Goal: Task Accomplishment & Management: Complete application form

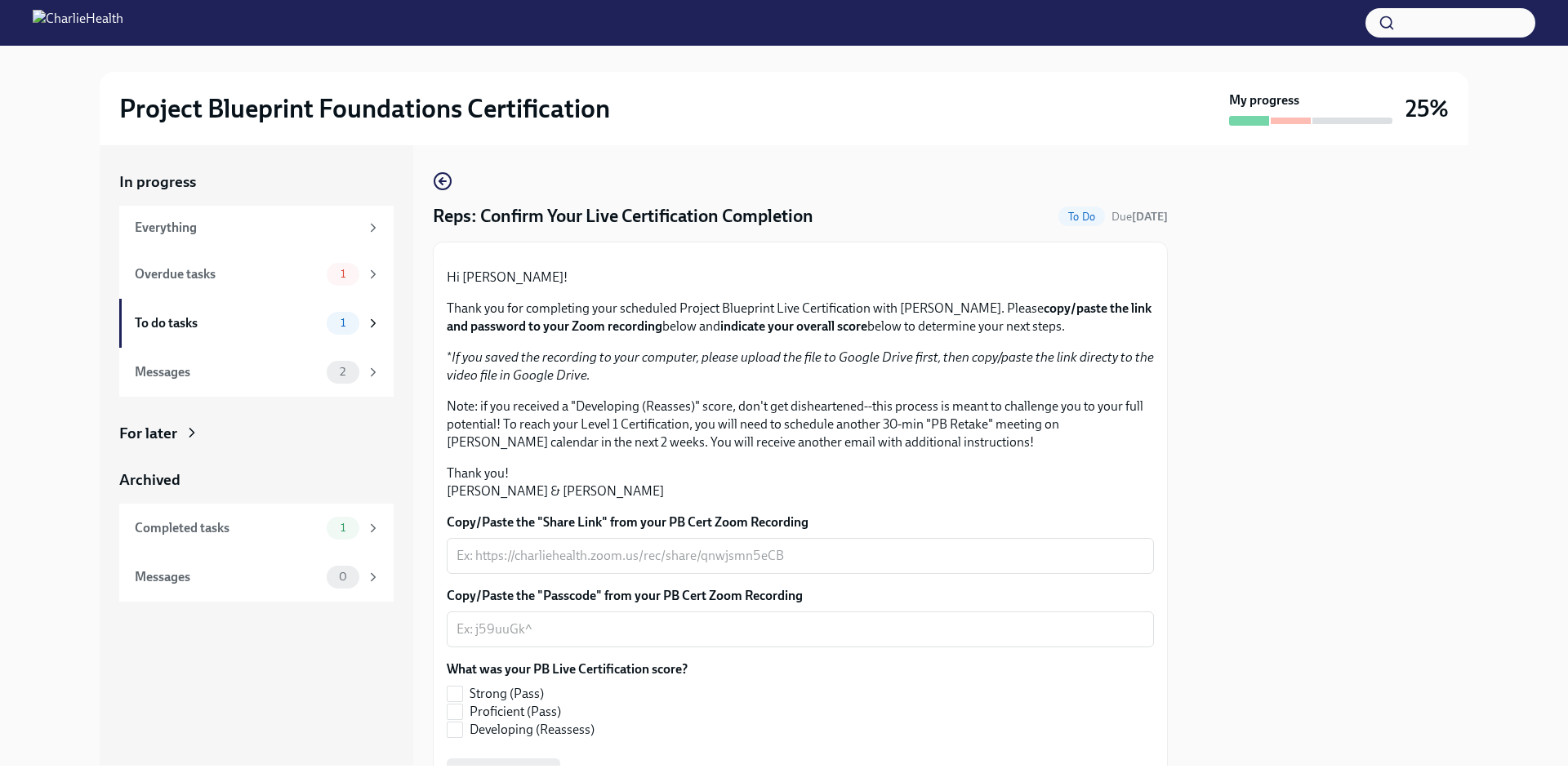
scroll to position [263, 0]
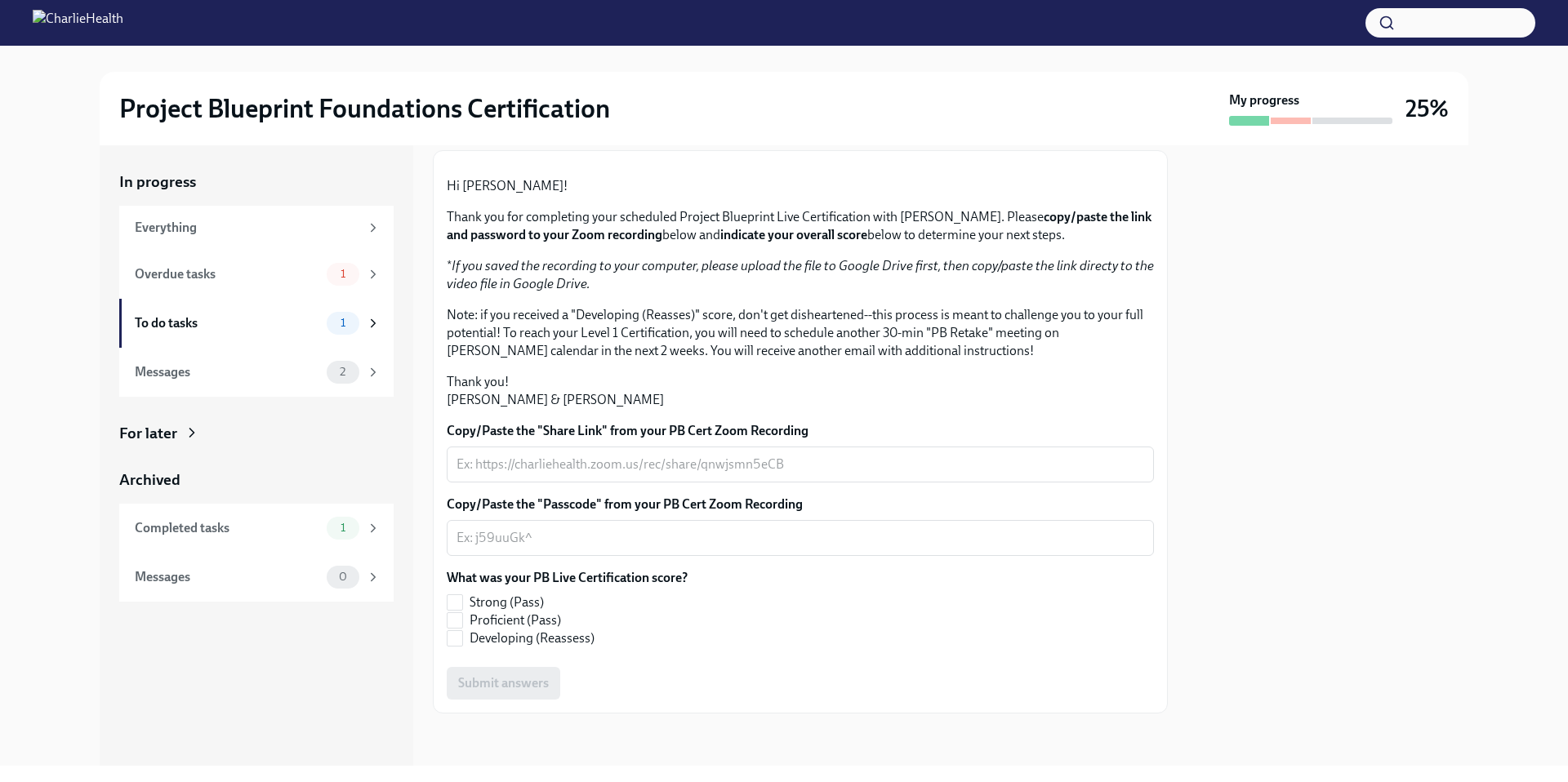
scroll to position [263, 0]
click at [460, 639] on input "Developing (Reassess)" at bounding box center [454, 637] width 14 height 14
checkbox input "true"
click at [508, 537] on textarea "Copy/Paste the "Passcode" from your PB Cert Zoom Recording" at bounding box center [800, 537] width 687 height 19
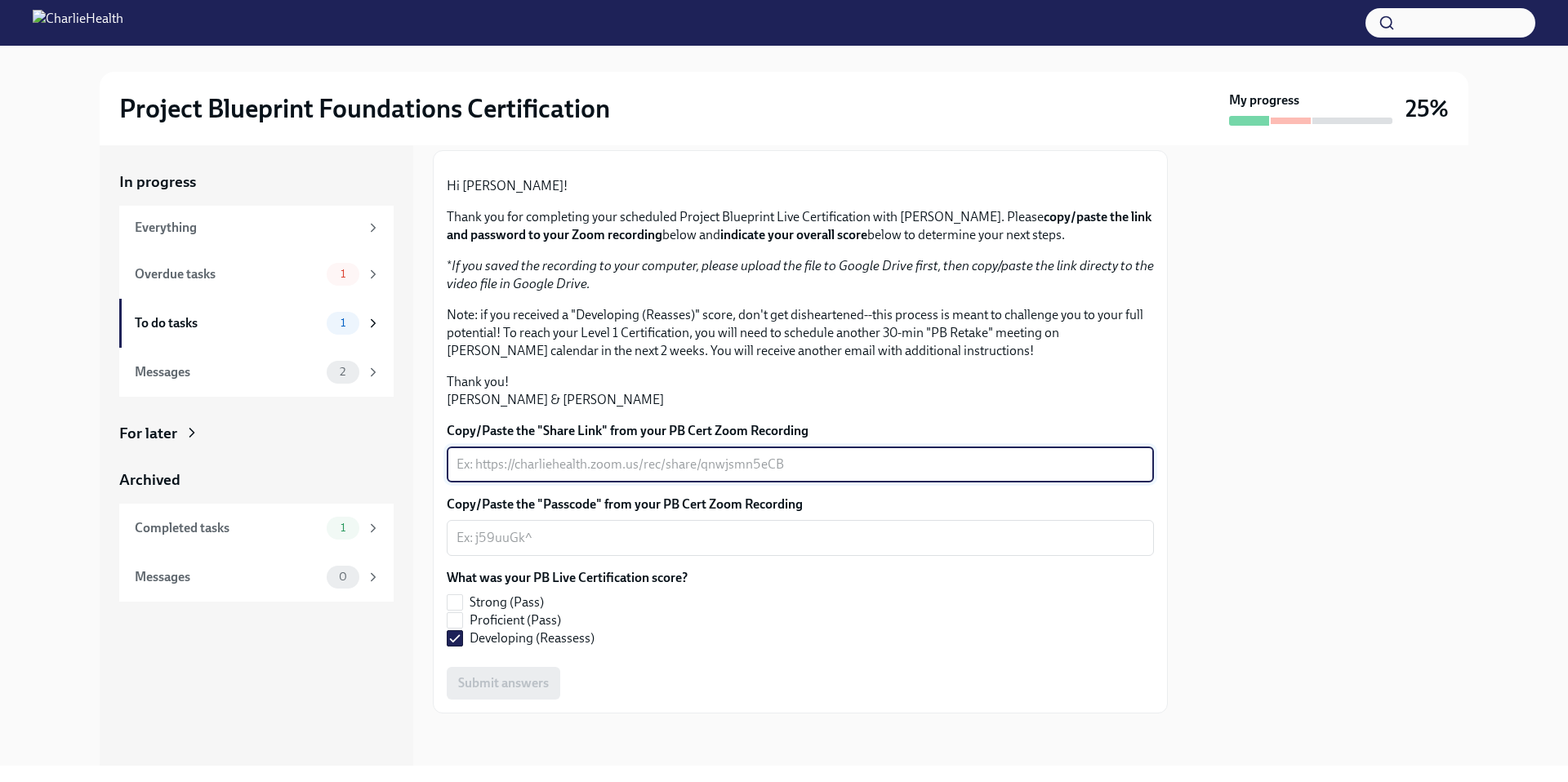
click at [521, 463] on textarea "Copy/Paste the "Share Link" from your PB Cert Zoom Recording" at bounding box center [800, 464] width 687 height 19
click at [528, 462] on textarea "Copy/Paste the "Share Link" from your PB Cert Zoom Recording" at bounding box center [800, 464] width 687 height 19
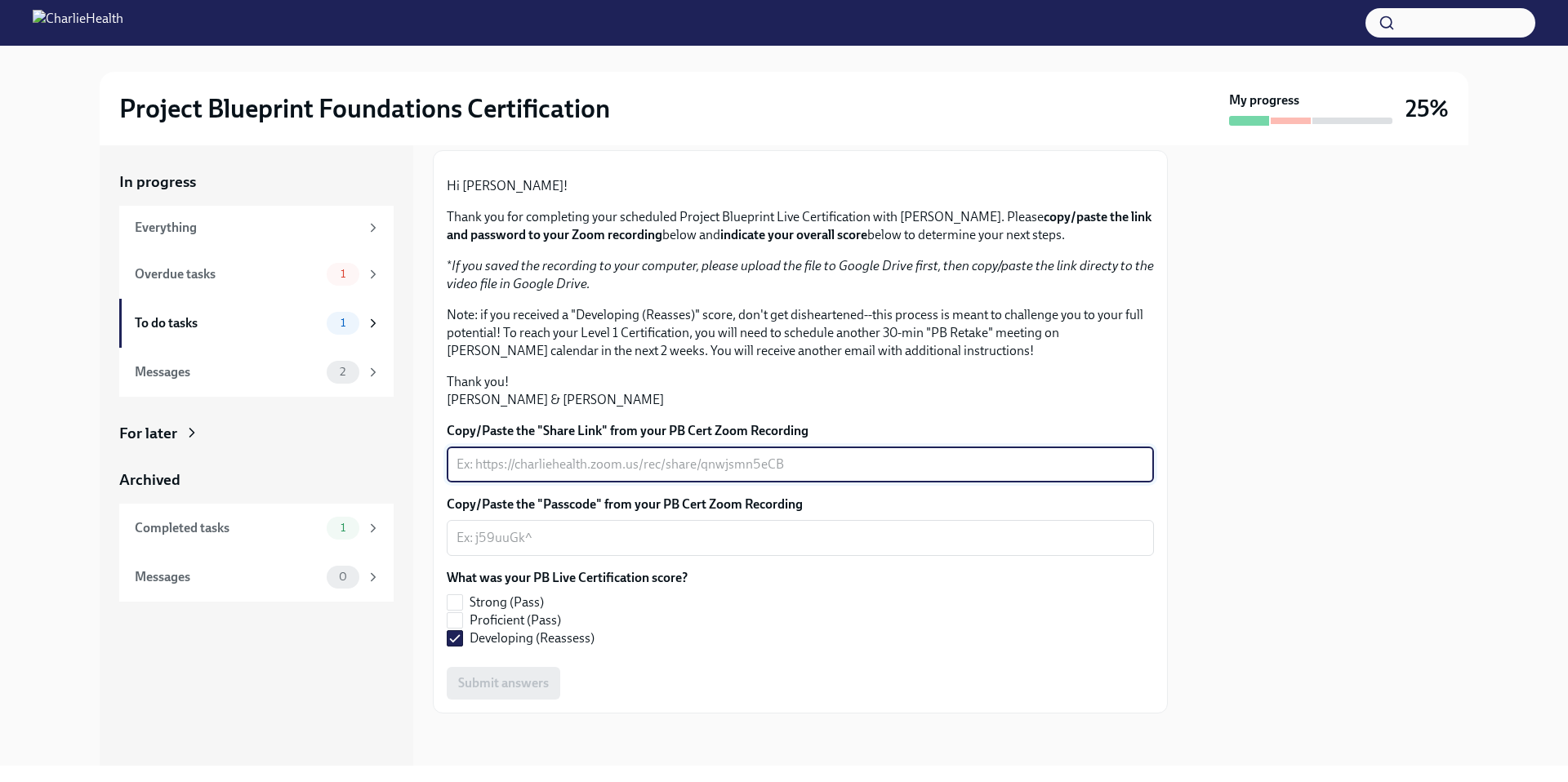
click at [462, 592] on fieldset "What was your PB Live Certification score? Strong (Pass) Proficient (Pass) Deve…" at bounding box center [567, 608] width 241 height 78
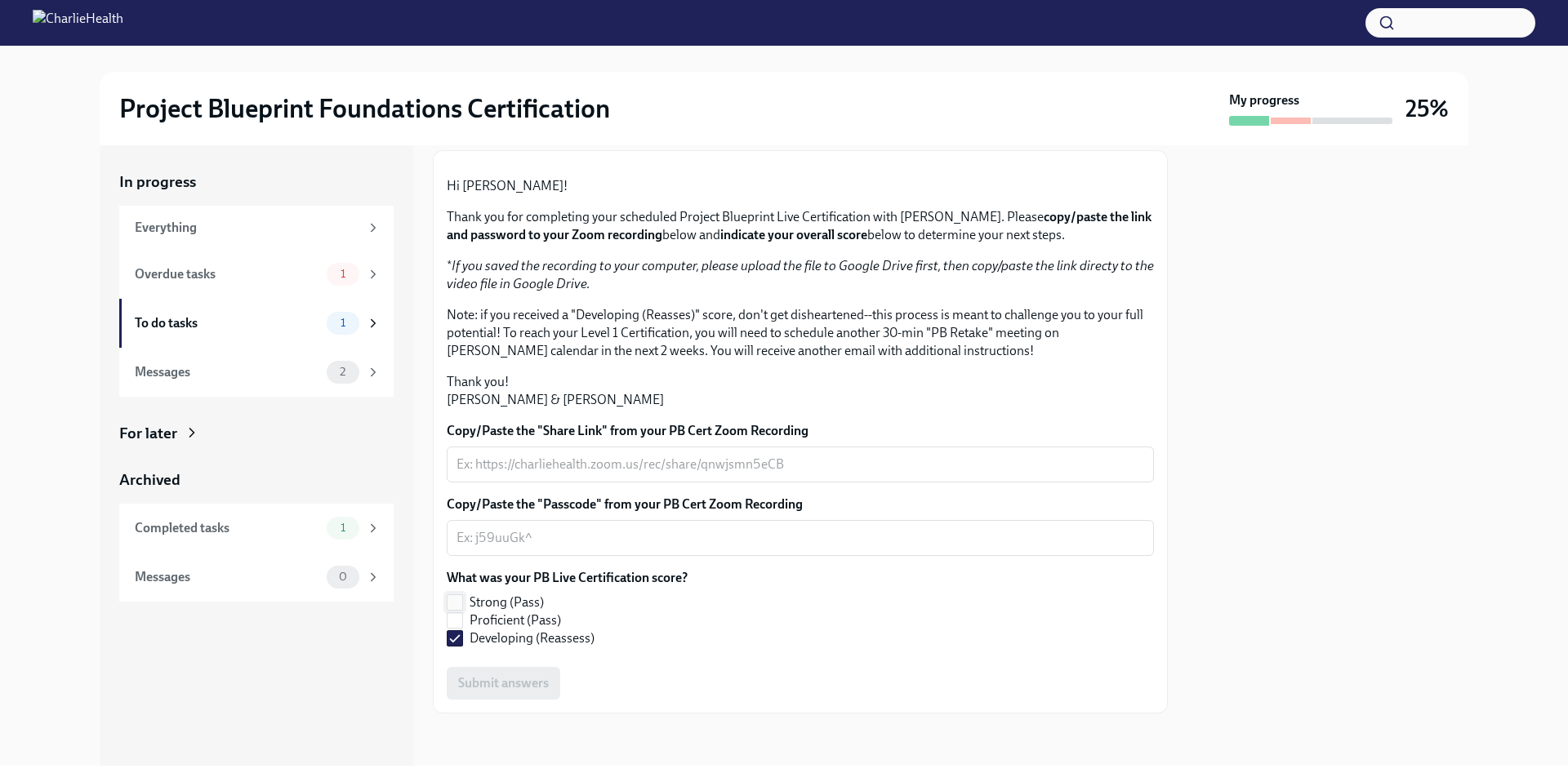
click at [455, 603] on input "Strong (Pass)" at bounding box center [454, 602] width 14 height 14
checkbox input "true"
click at [455, 631] on input "Developing (Reassess)" at bounding box center [454, 637] width 14 height 14
click at [454, 639] on input "Developing (Reassess)" at bounding box center [454, 637] width 14 height 14
checkbox input "true"
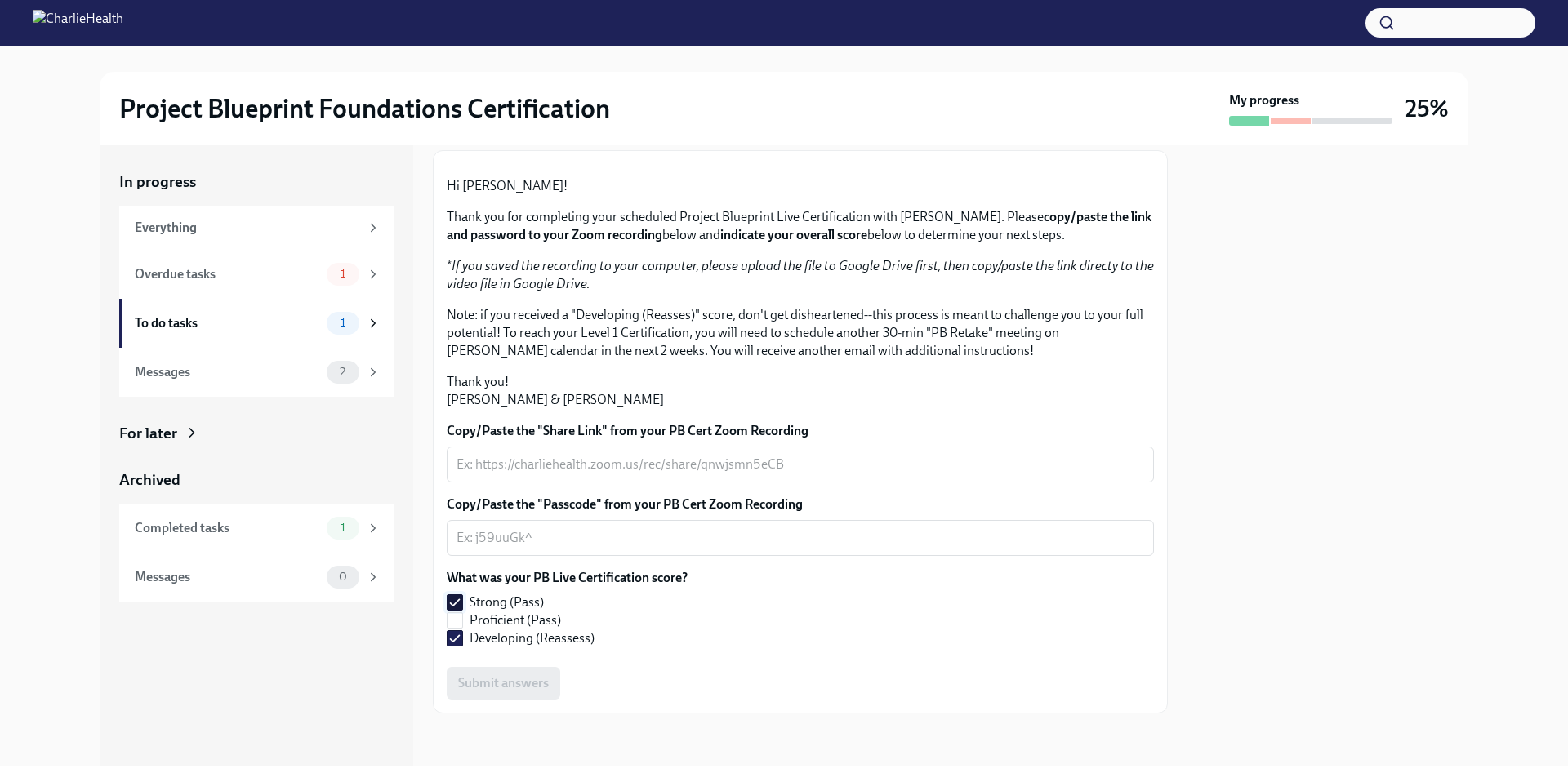
click at [454, 602] on input "Strong (Pass)" at bounding box center [454, 602] width 14 height 14
checkbox input "false"
